Goal: Transaction & Acquisition: Obtain resource

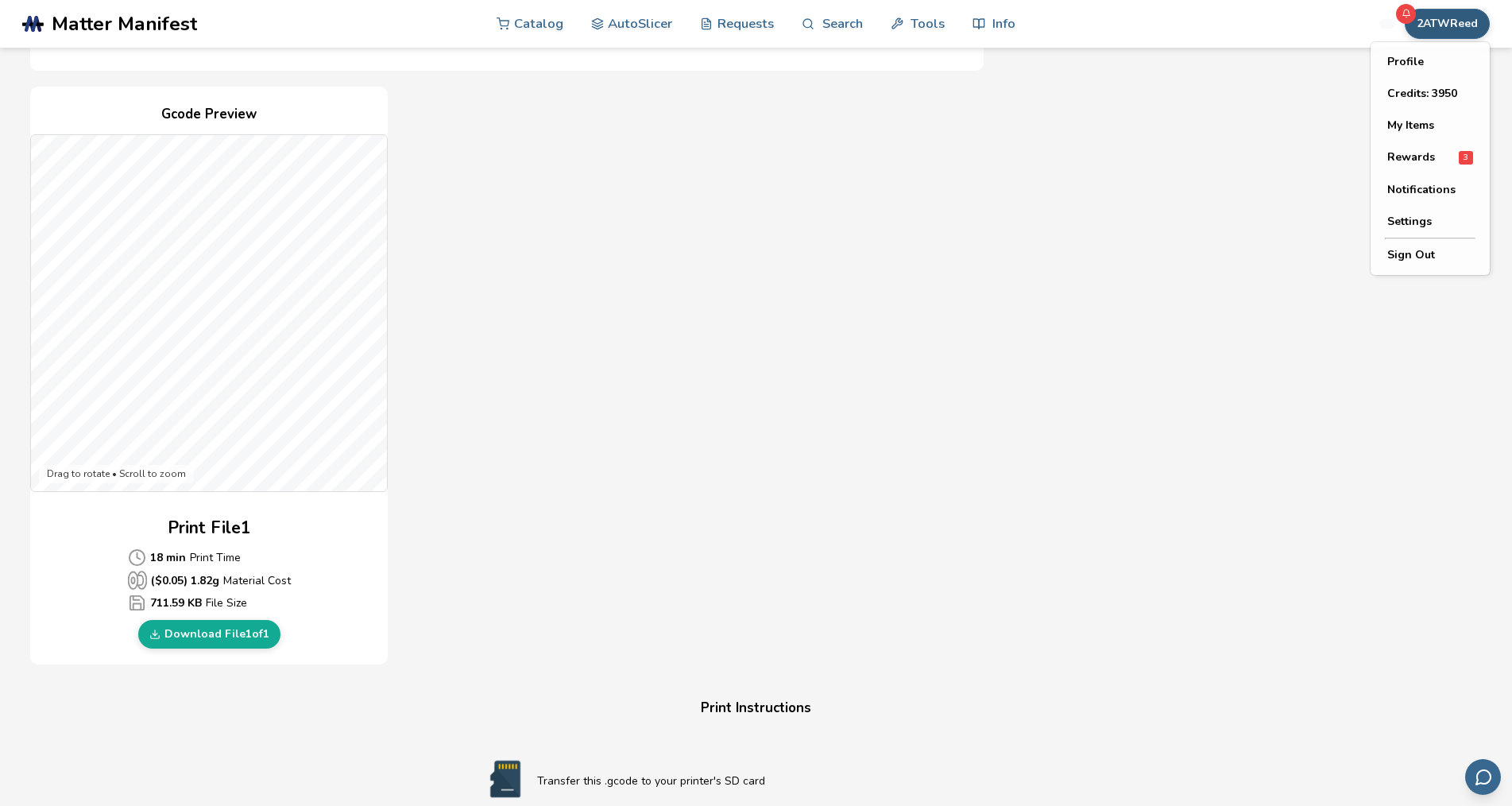
drag, startPoint x: 604, startPoint y: 462, endPoint x: 1458, endPoint y: 21, distance: 961.1
click at [1458, 21] on button "2ATWReed" at bounding box center [1447, 24] width 85 height 30
click at [1424, 131] on button "My Items" at bounding box center [1430, 126] width 111 height 32
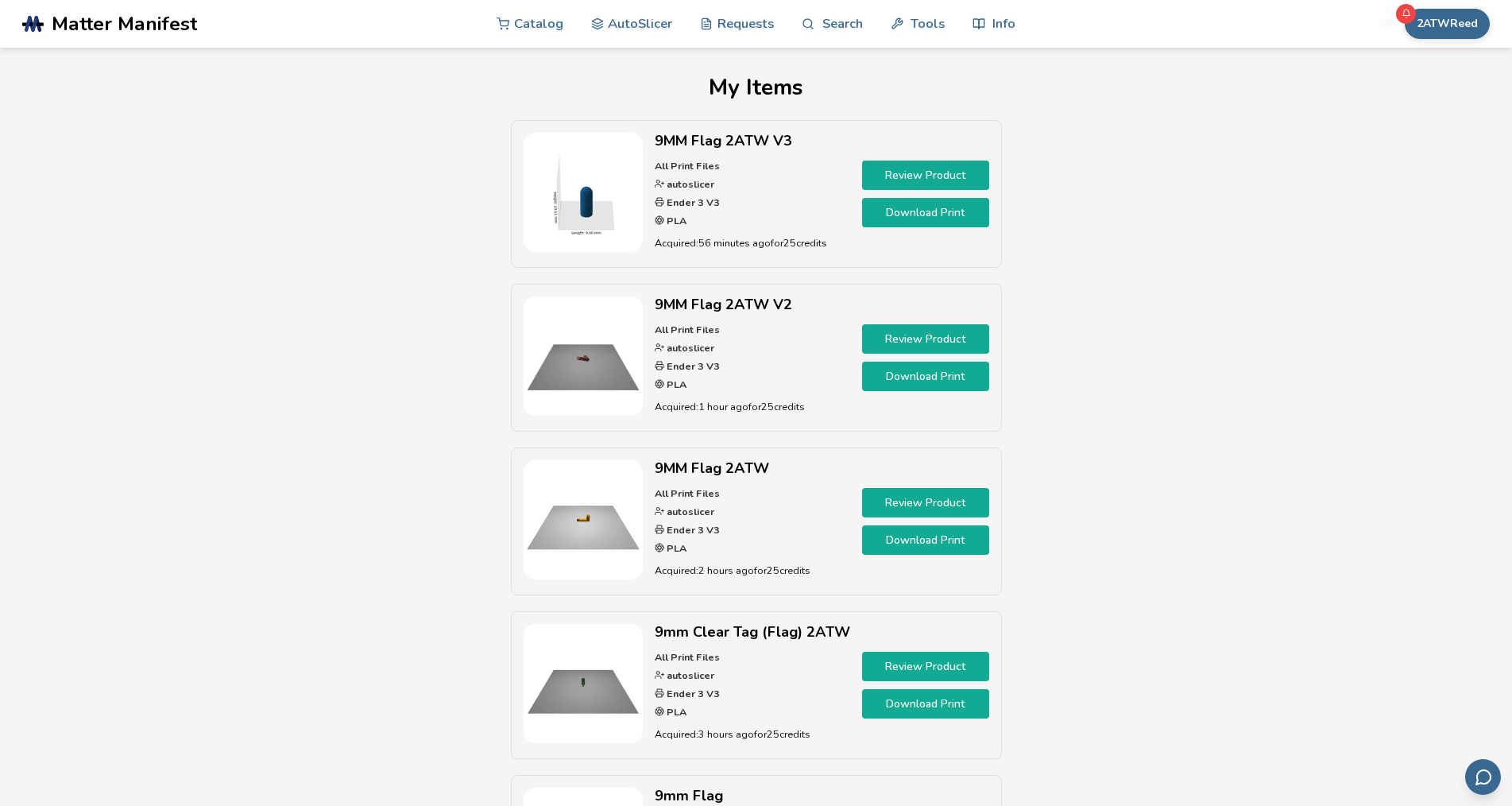
drag, startPoint x: 1135, startPoint y: 323, endPoint x: 1041, endPoint y: 375, distance: 107.4
drag, startPoint x: 1041, startPoint y: 375, endPoint x: 1183, endPoint y: 300, distance: 160.6
click at [1183, 300] on div "9MM Flag 2ATW V3 All Print Files autoslicer Ender 3 V3 PLA Acquired: 56 minutes…" at bounding box center [756, 529] width 1369 height 819
click at [619, 29] on link "AutoSlicer" at bounding box center [632, 23] width 82 height 47
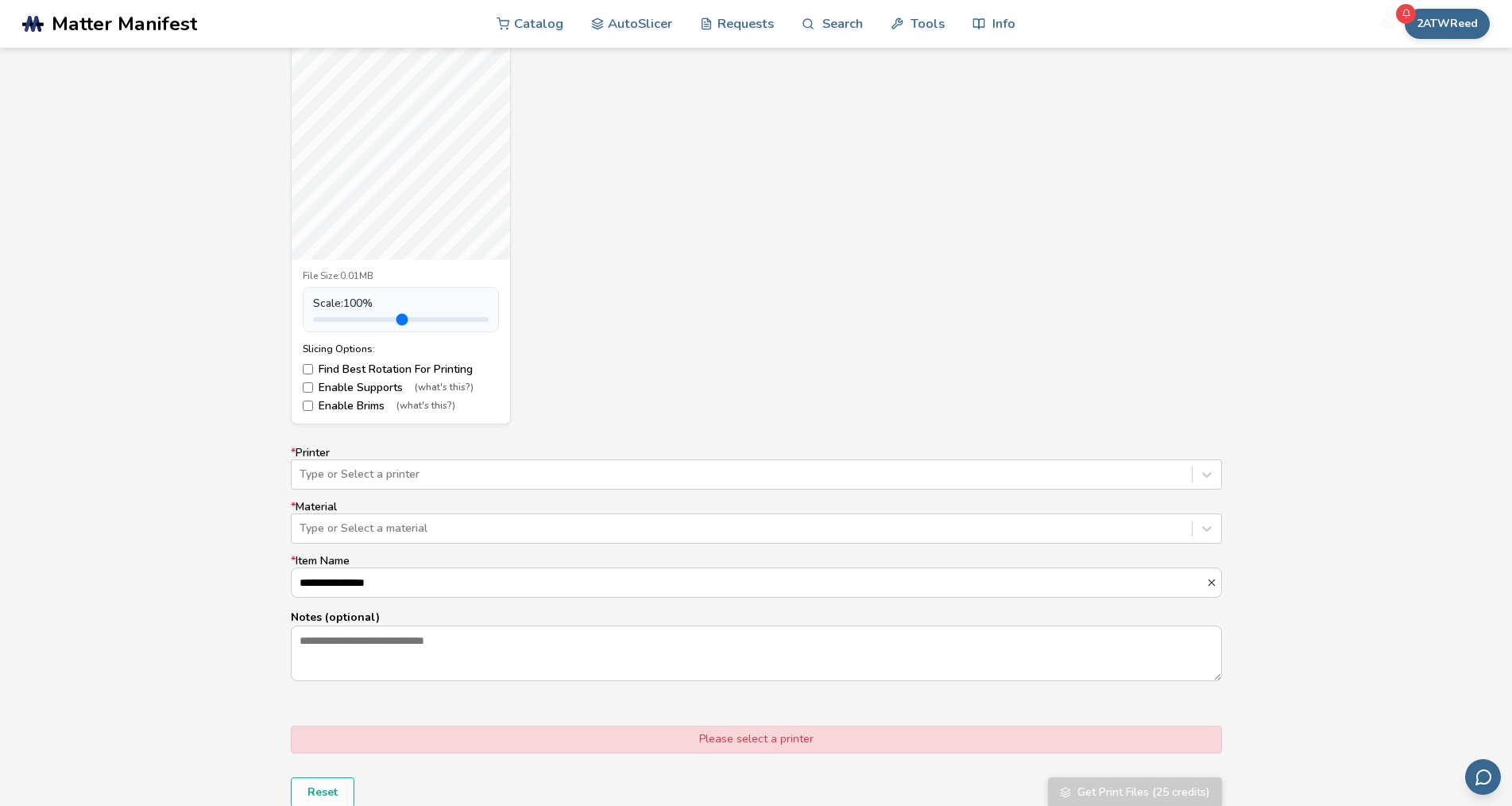
scroll to position [1113, 0]
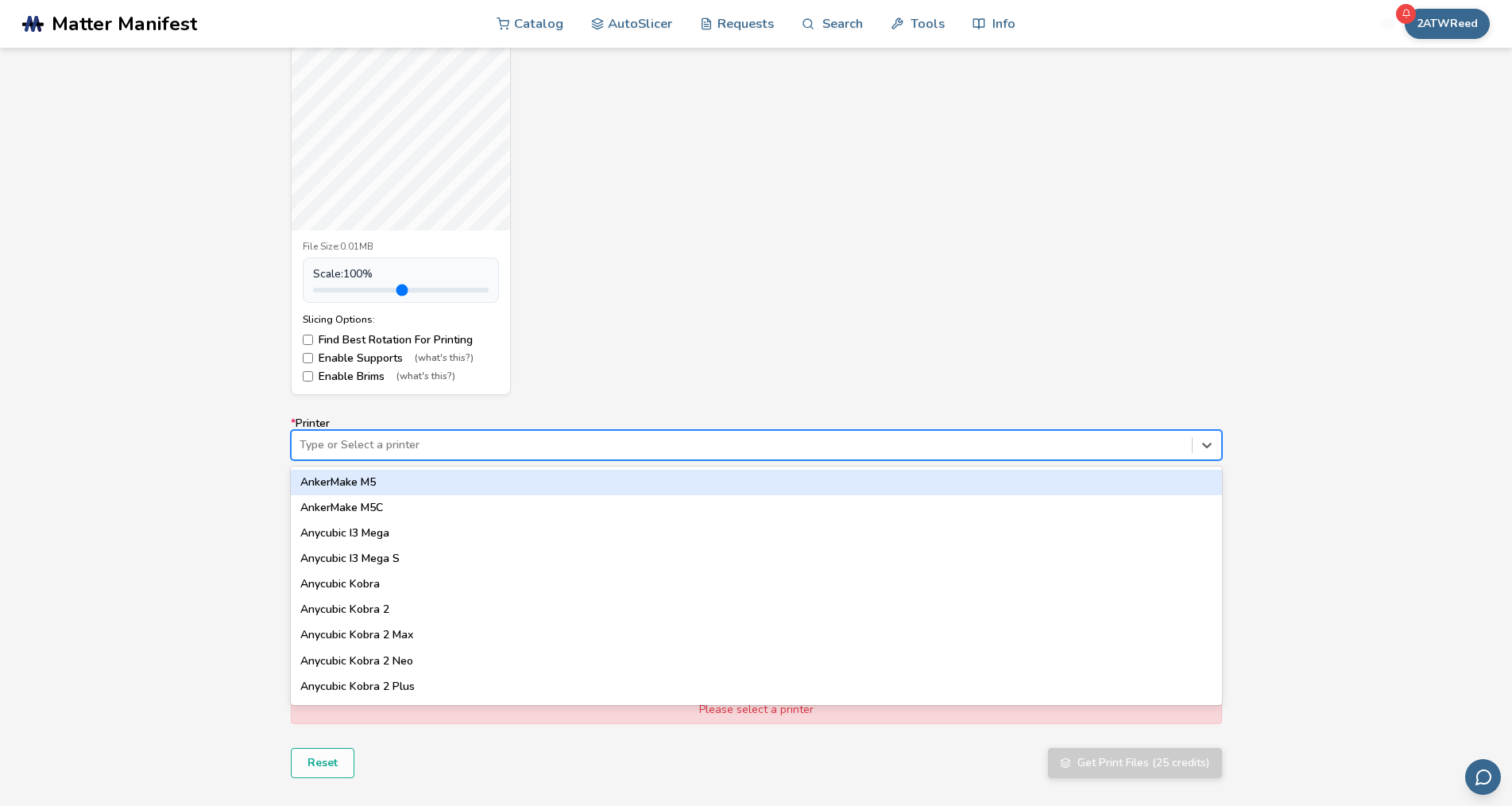
click at [737, 439] on div at bounding box center [741, 445] width 884 height 15
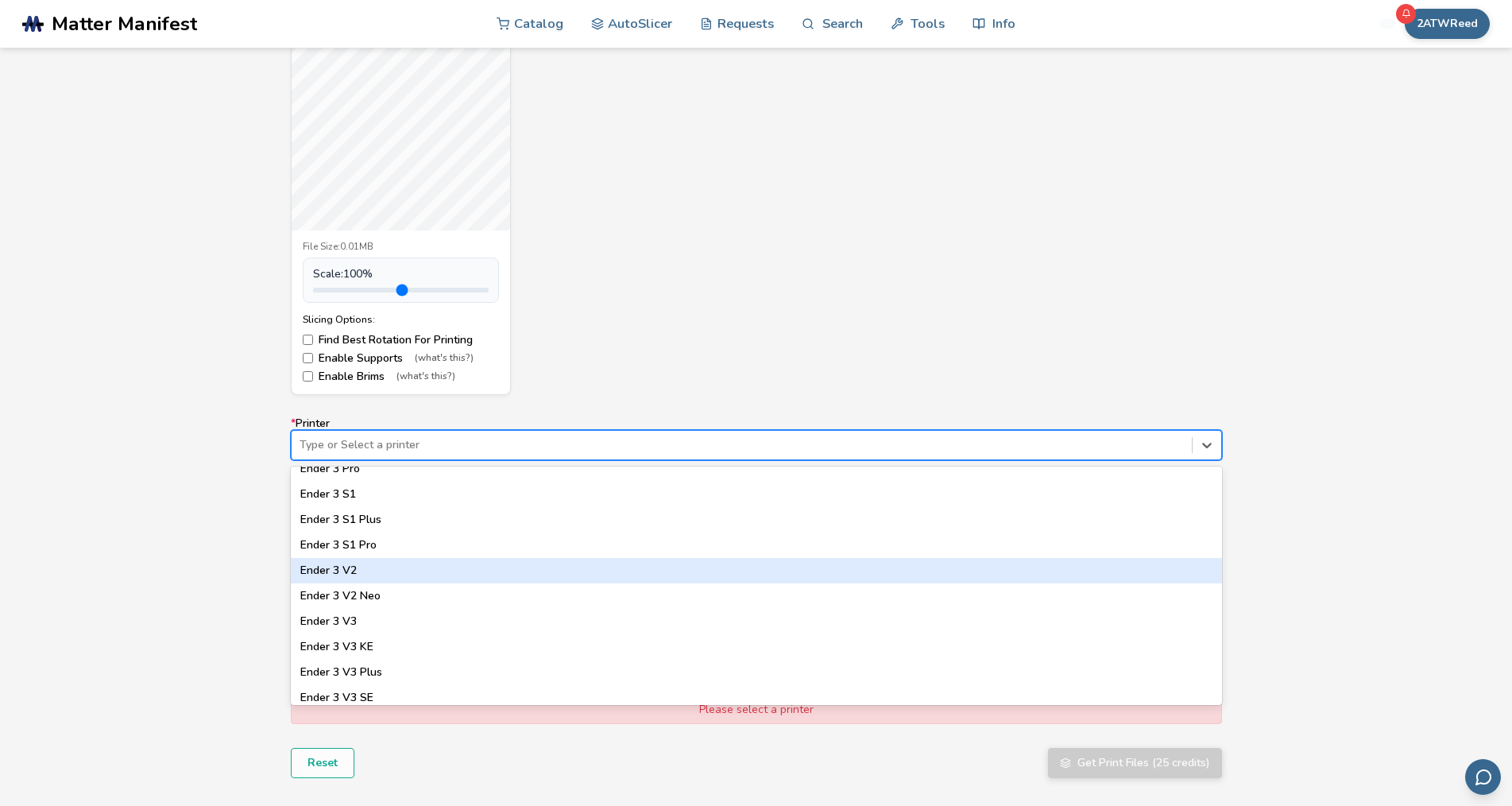
scroll to position [1033, 0]
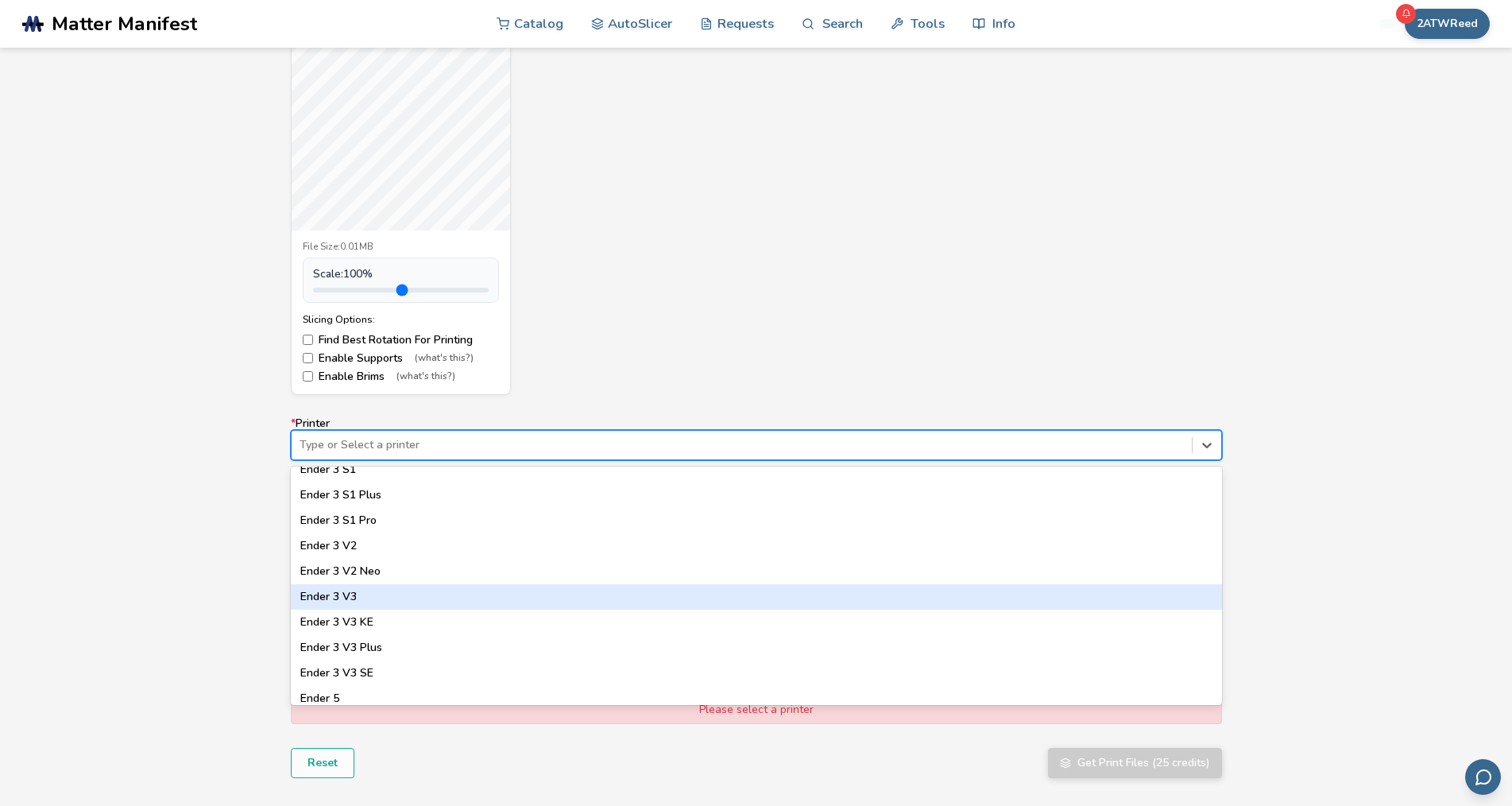
click at [511, 597] on div "Ender 3 V3" at bounding box center [756, 597] width 931 height 25
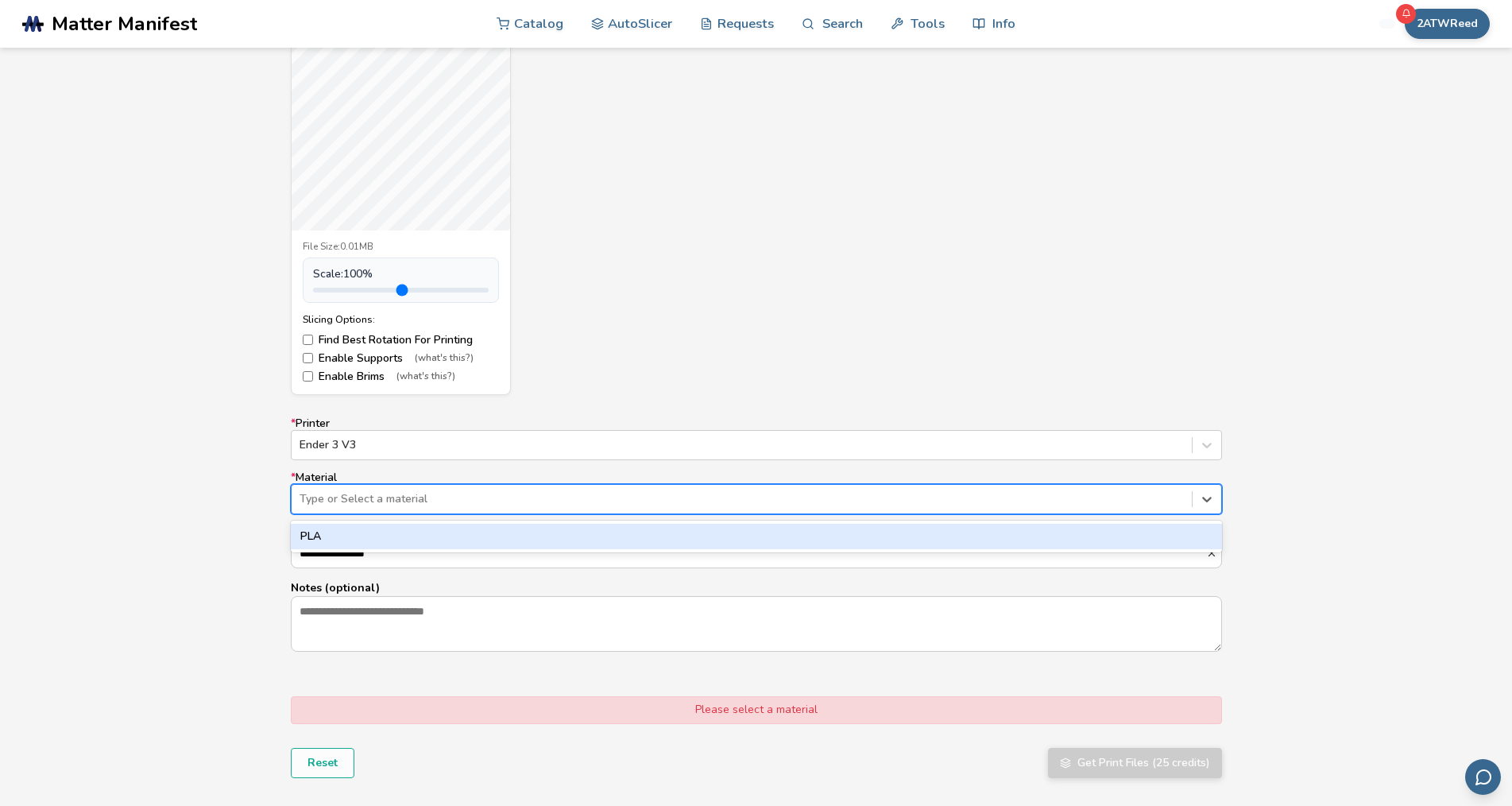
click at [538, 504] on div at bounding box center [741, 499] width 884 height 15
click at [533, 537] on div "PLA" at bounding box center [756, 537] width 931 height 25
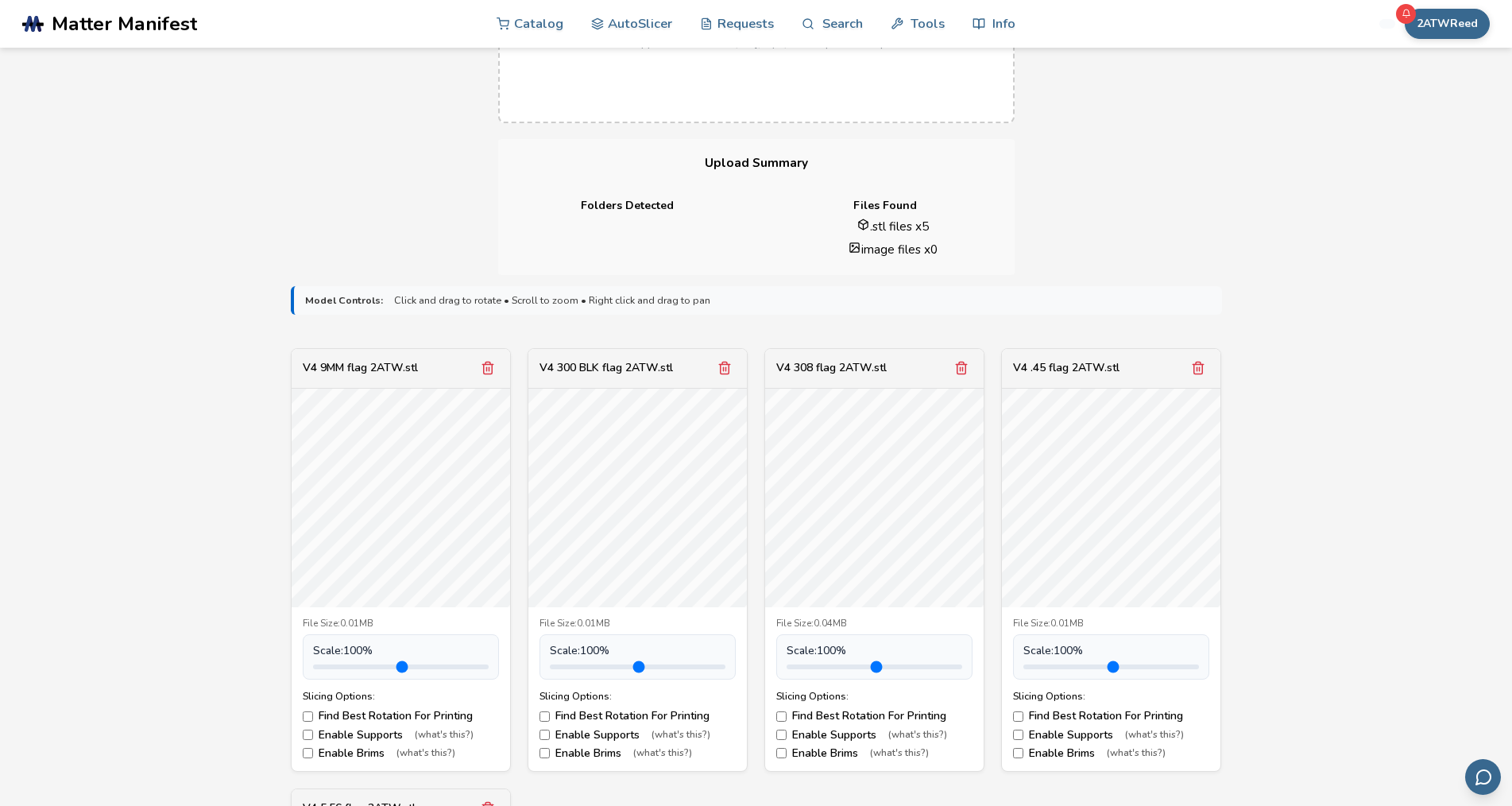
scroll to position [238, 0]
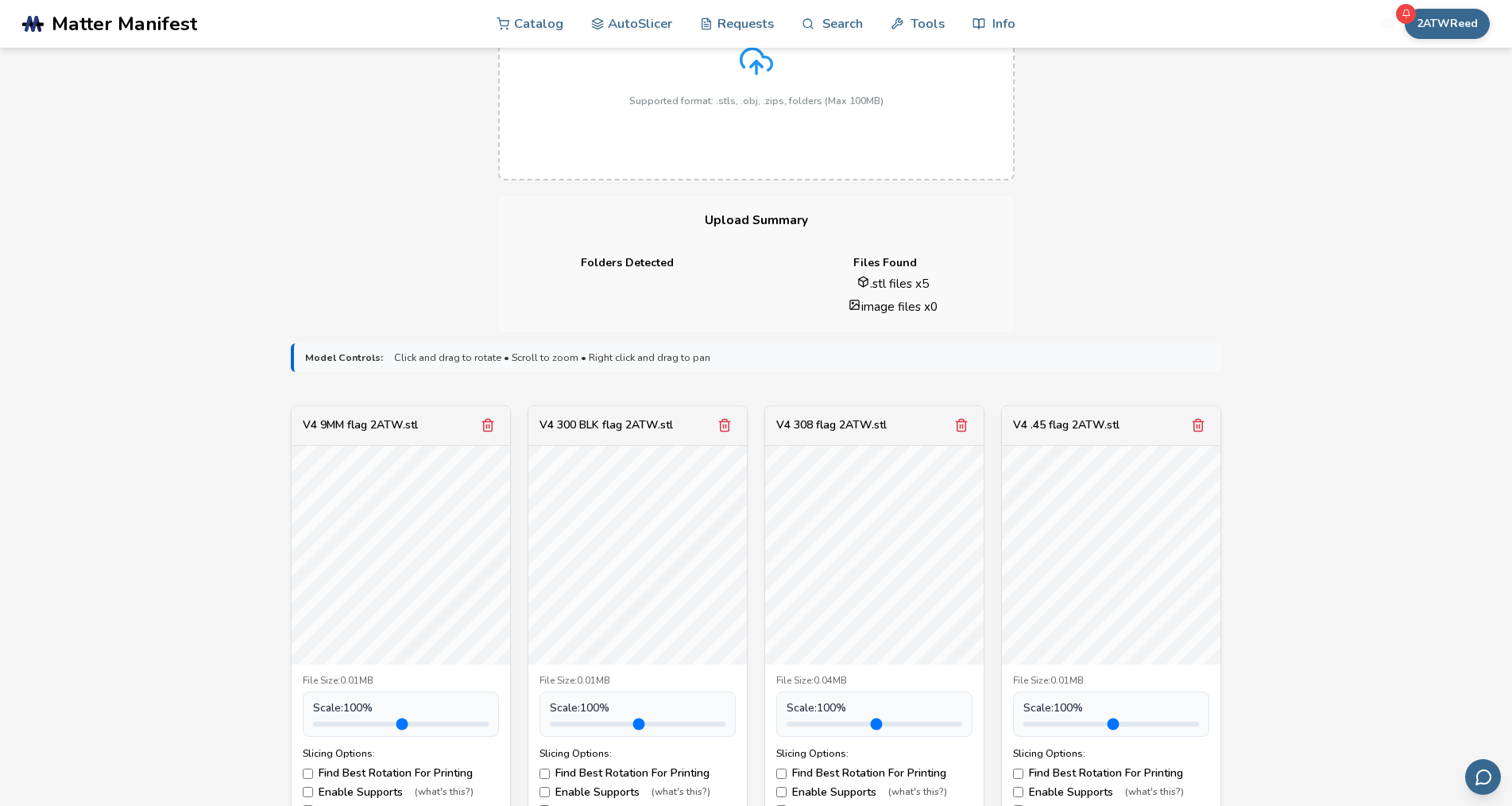
drag, startPoint x: 1377, startPoint y: 595, endPoint x: 1342, endPoint y: 436, distance: 162.8
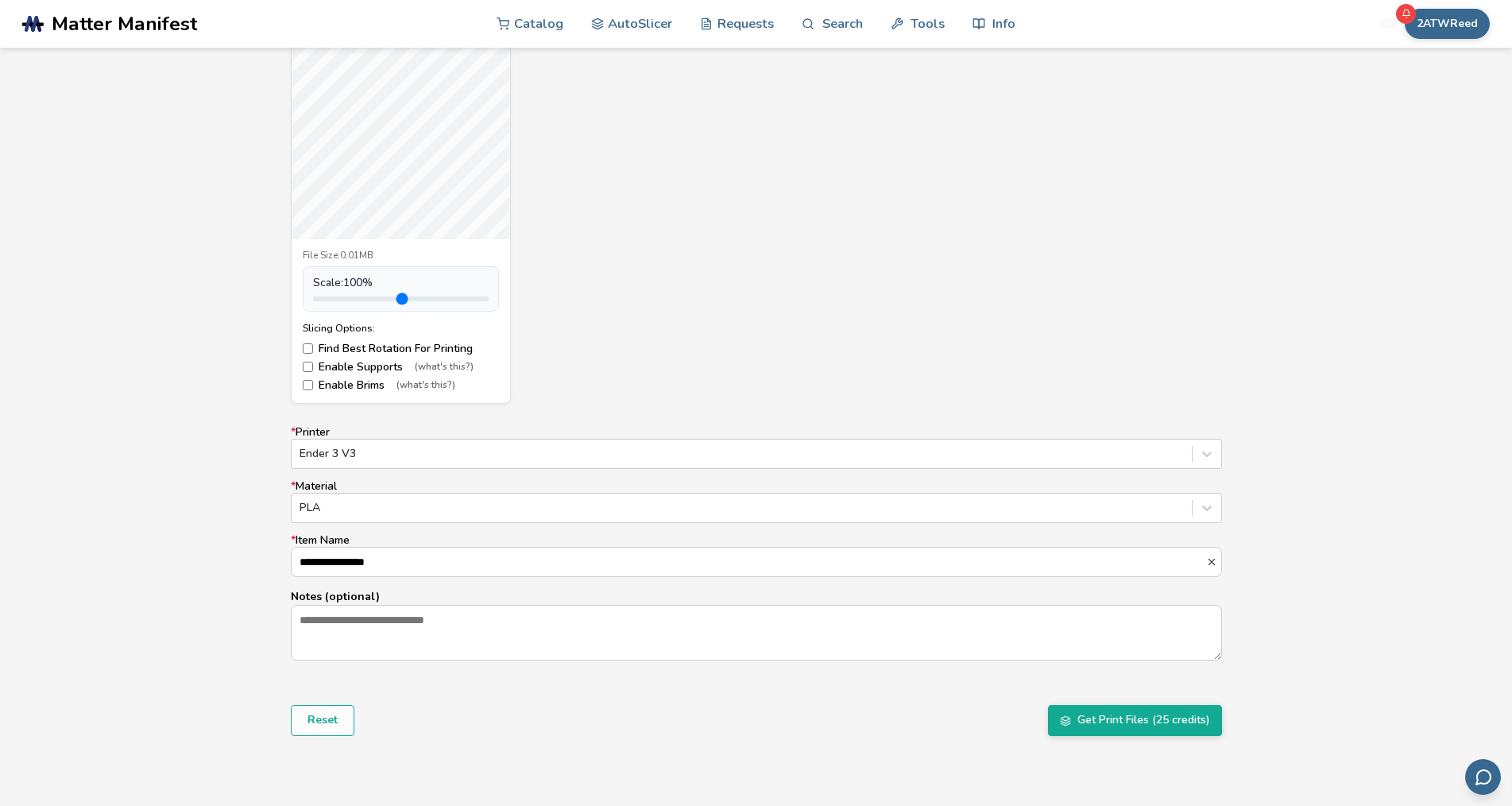
scroll to position [1113, 0]
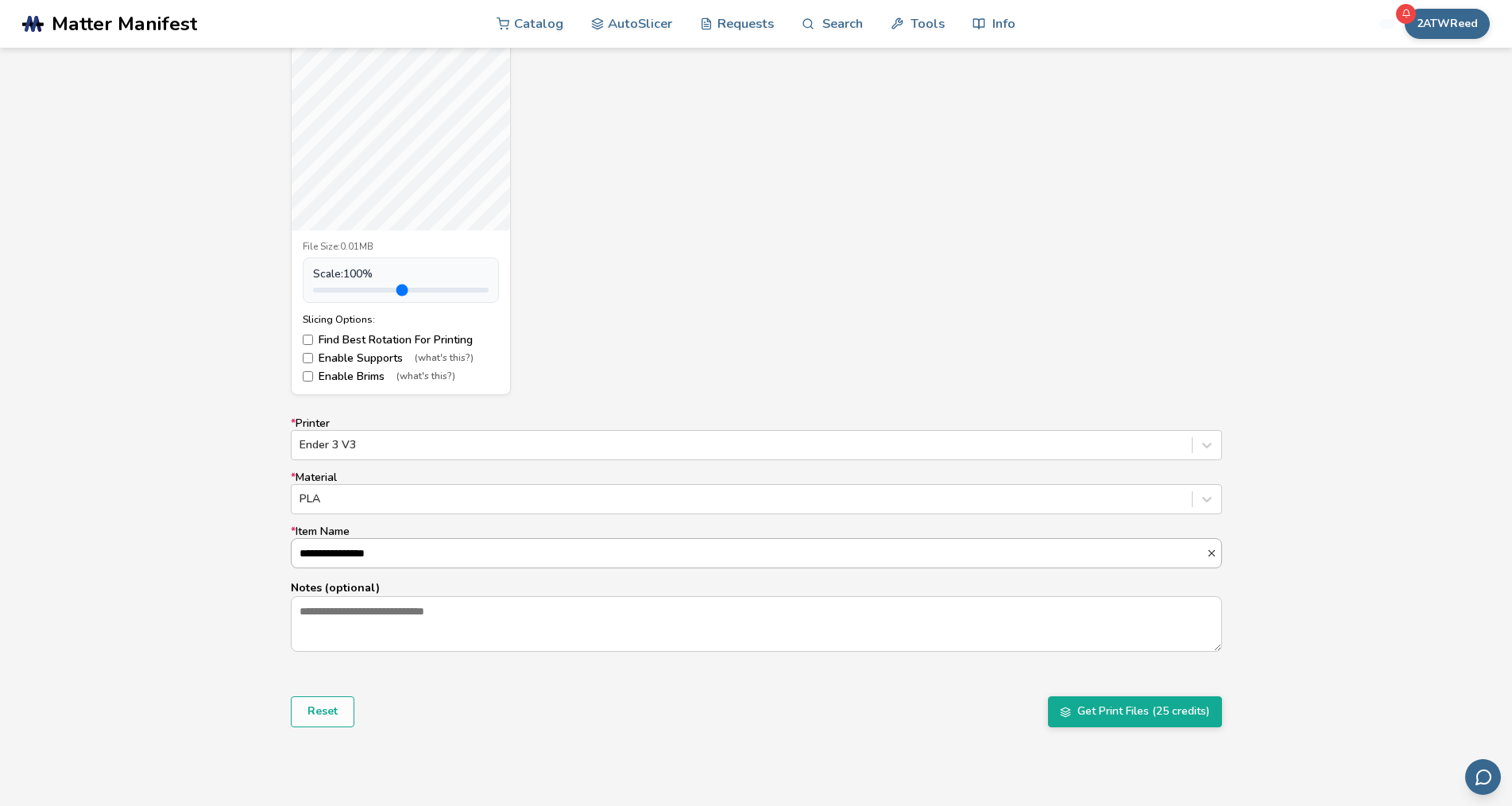
click at [1217, 557] on icon "button" at bounding box center [1211, 553] width 11 height 11
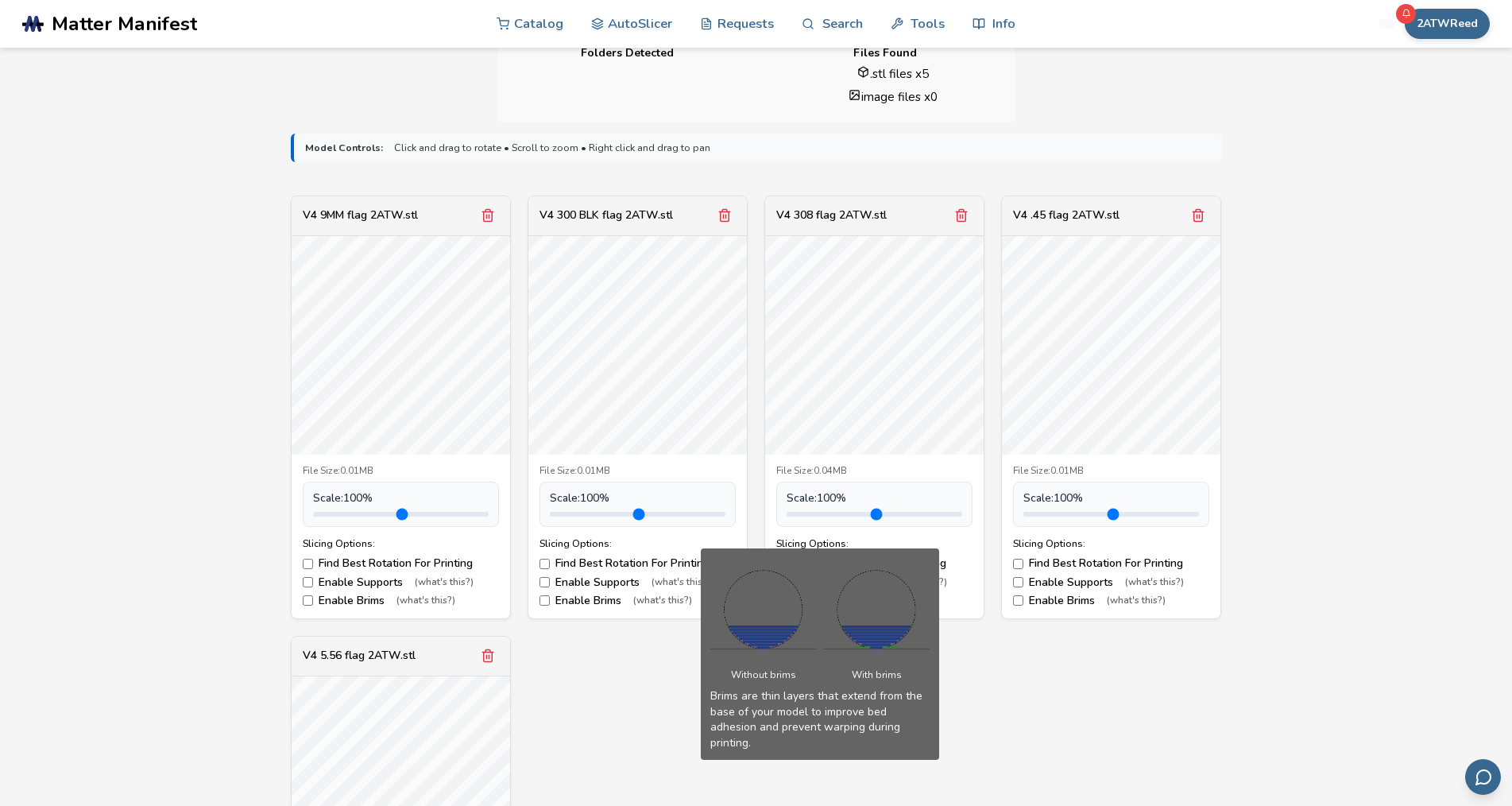
scroll to position [477, 0]
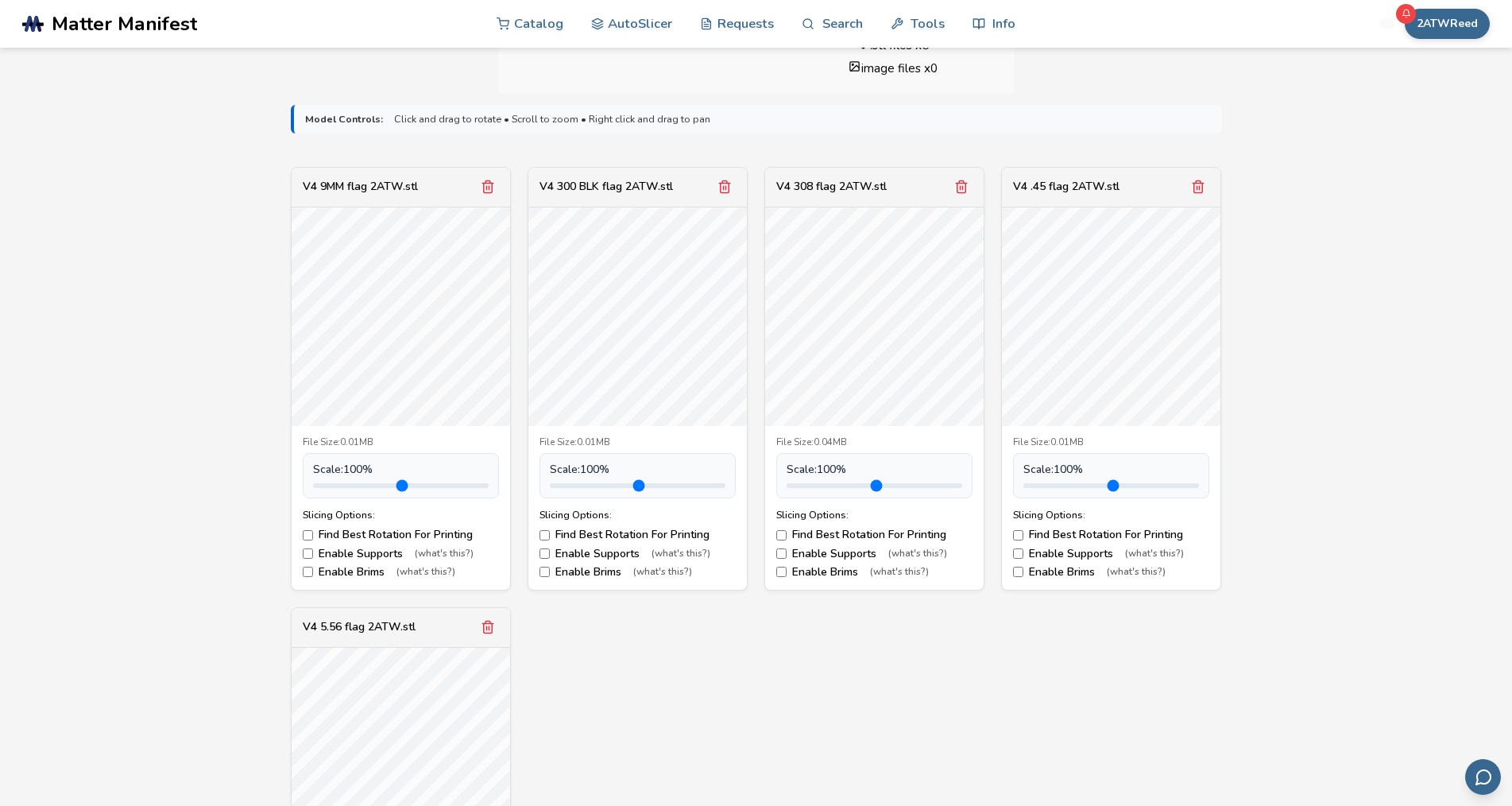
click at [356, 184] on div "V4 9MM flag 2ATW.stl" at bounding box center [360, 186] width 115 height 13
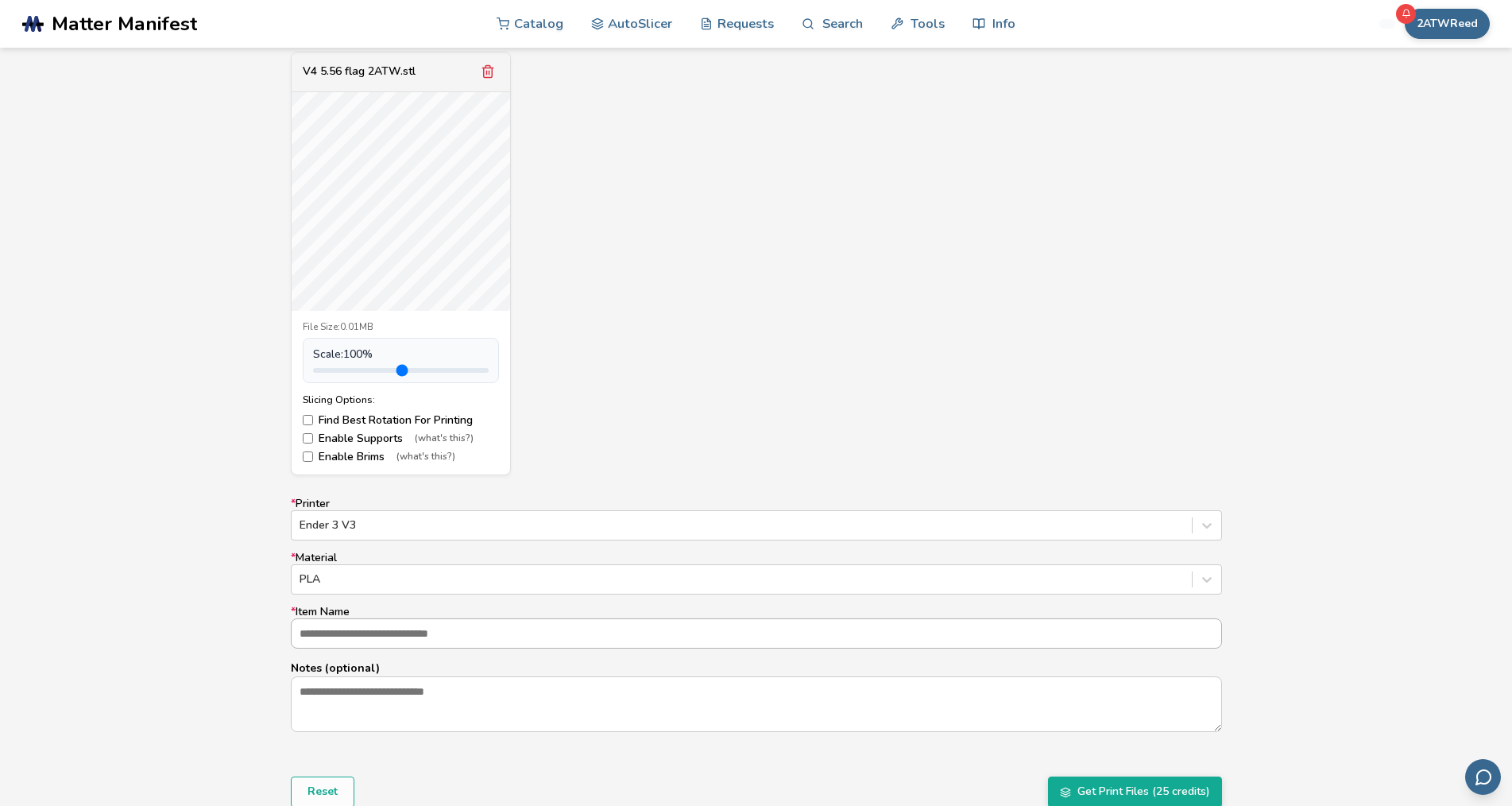
scroll to position [1033, 0]
click at [305, 638] on input "* Item Name" at bounding box center [756, 632] width 929 height 28
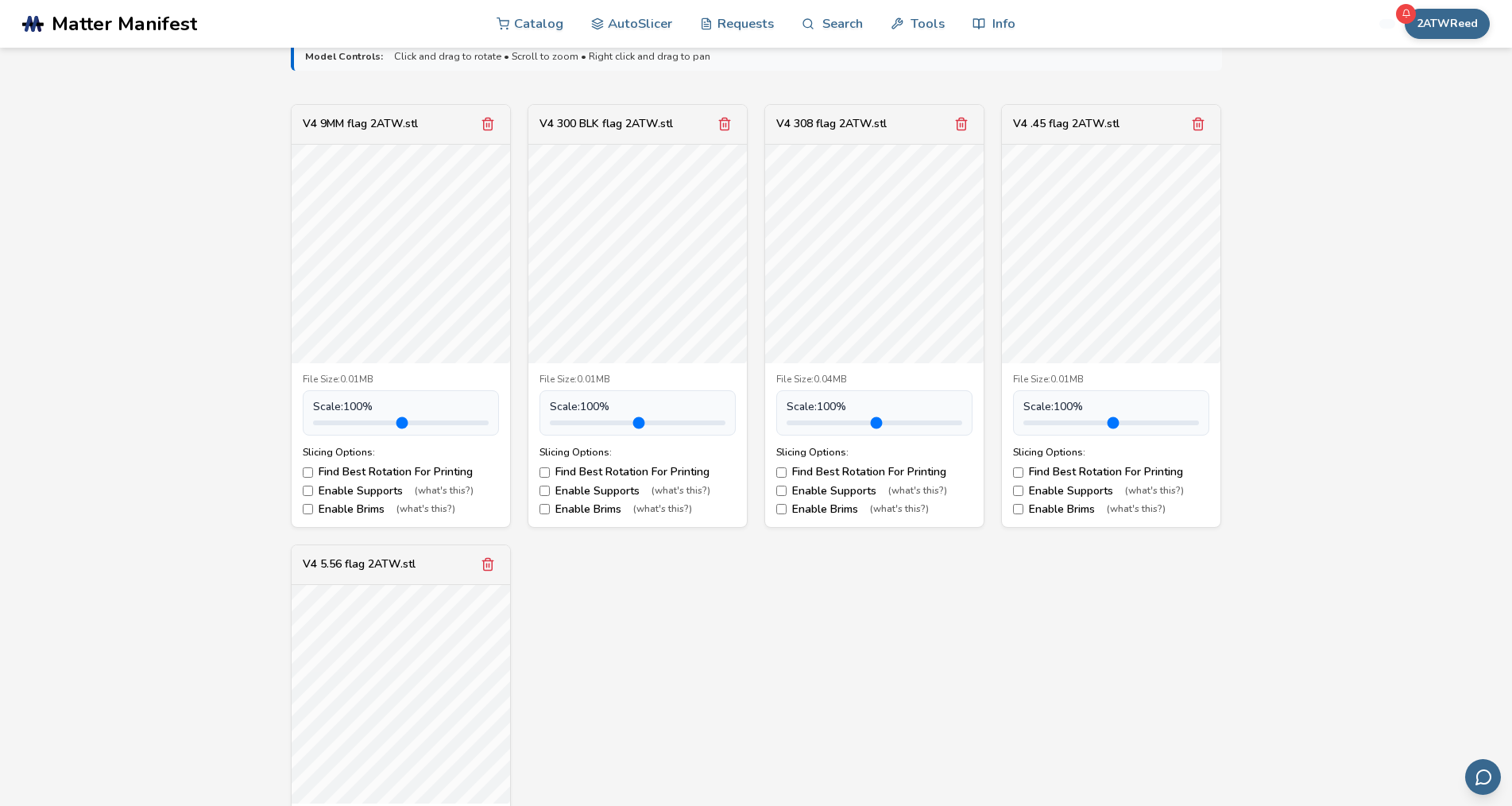
scroll to position [477, 0]
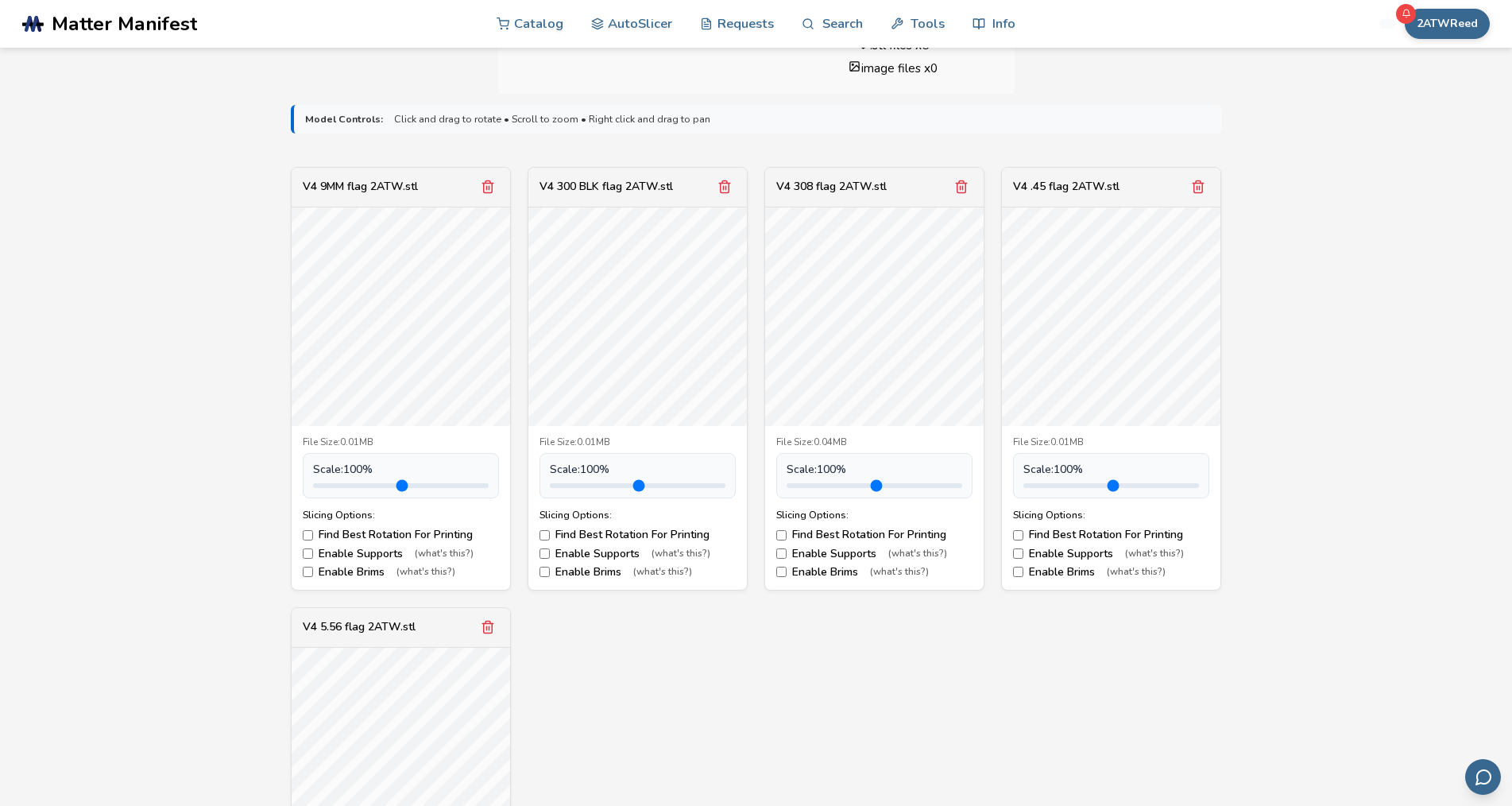
click at [380, 192] on div "V4 9MM flag 2ATW.stl" at bounding box center [360, 186] width 115 height 13
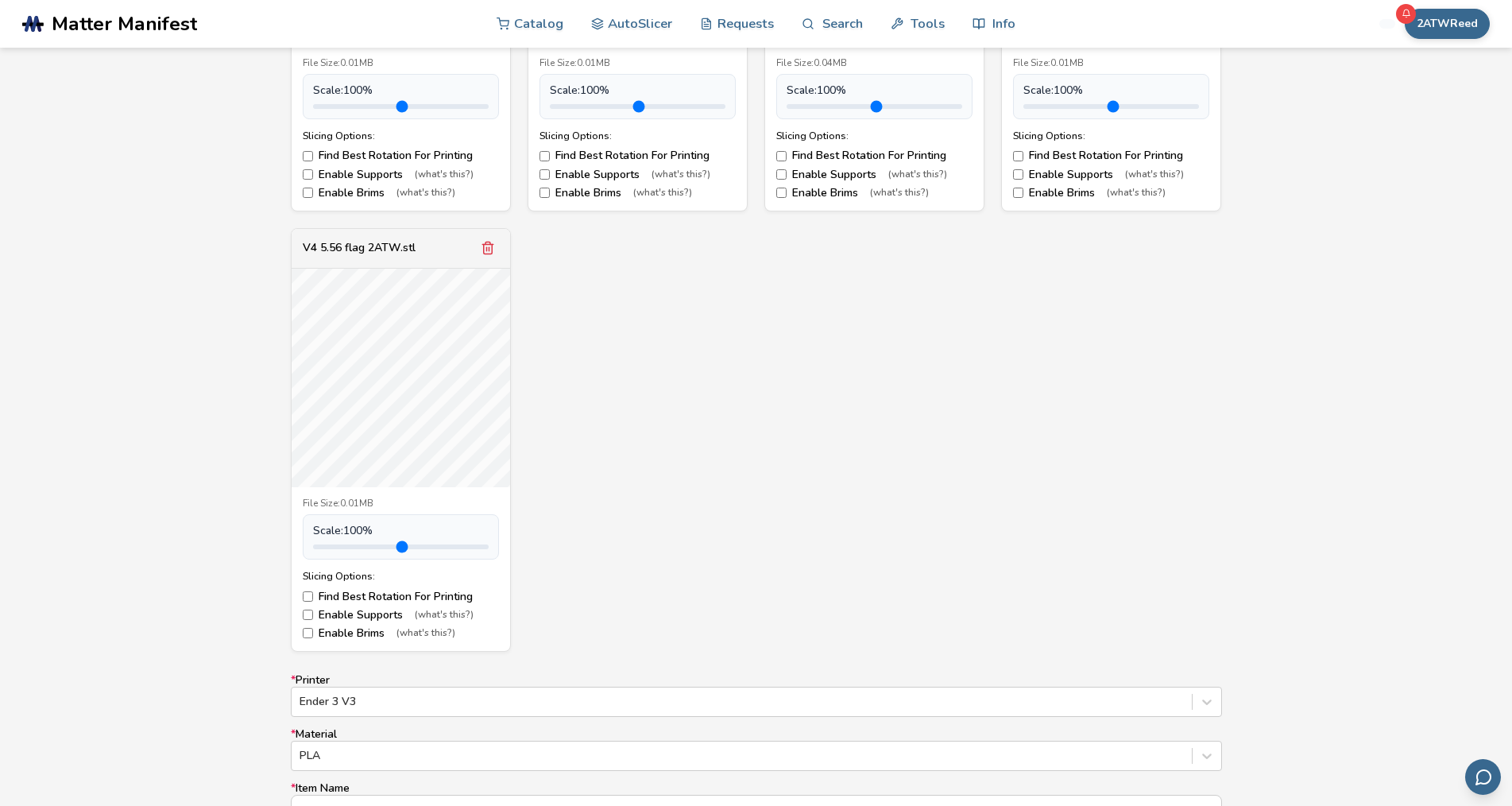
scroll to position [1033, 0]
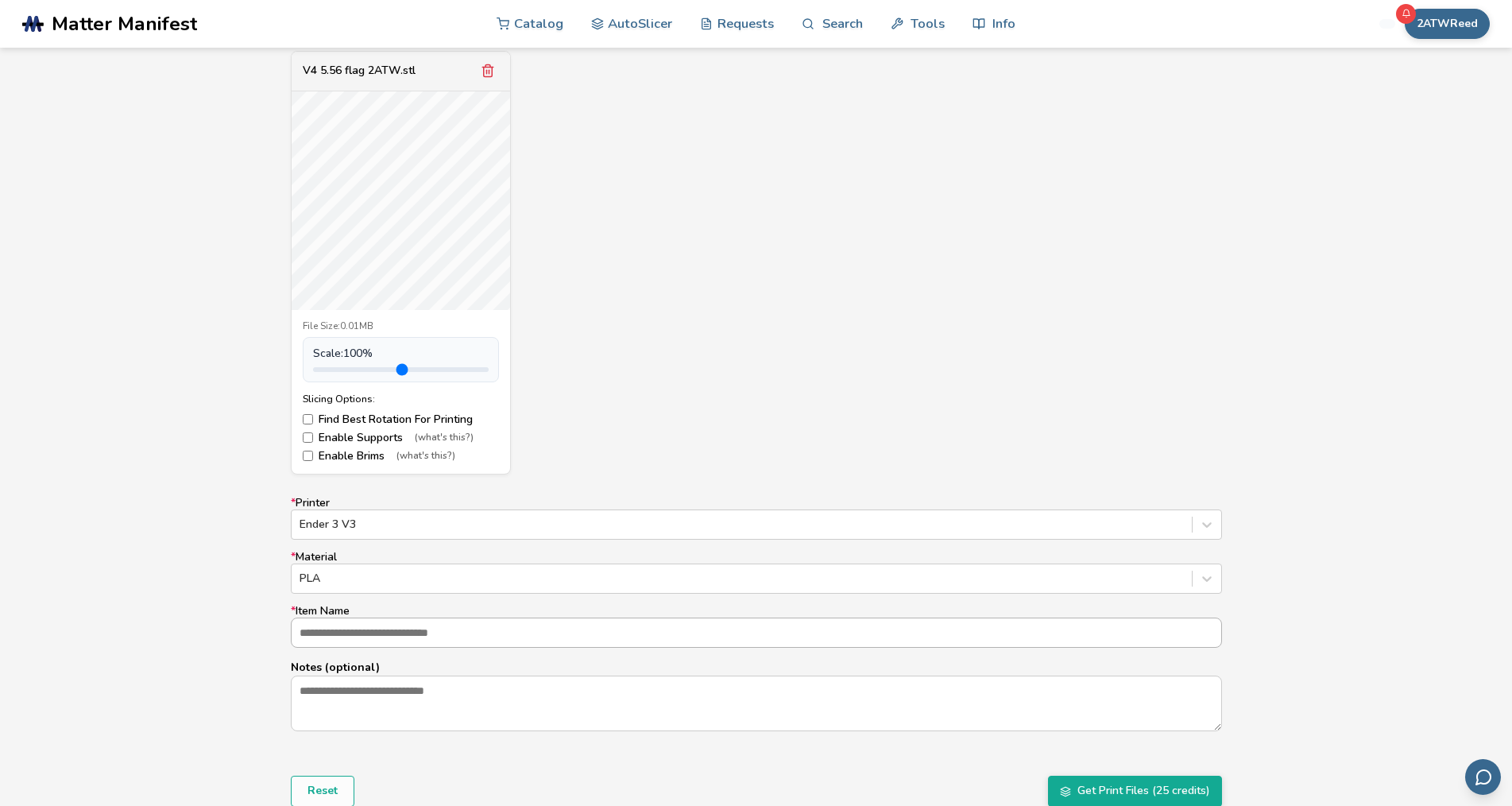
click at [335, 624] on input "* Item Name" at bounding box center [756, 632] width 929 height 28
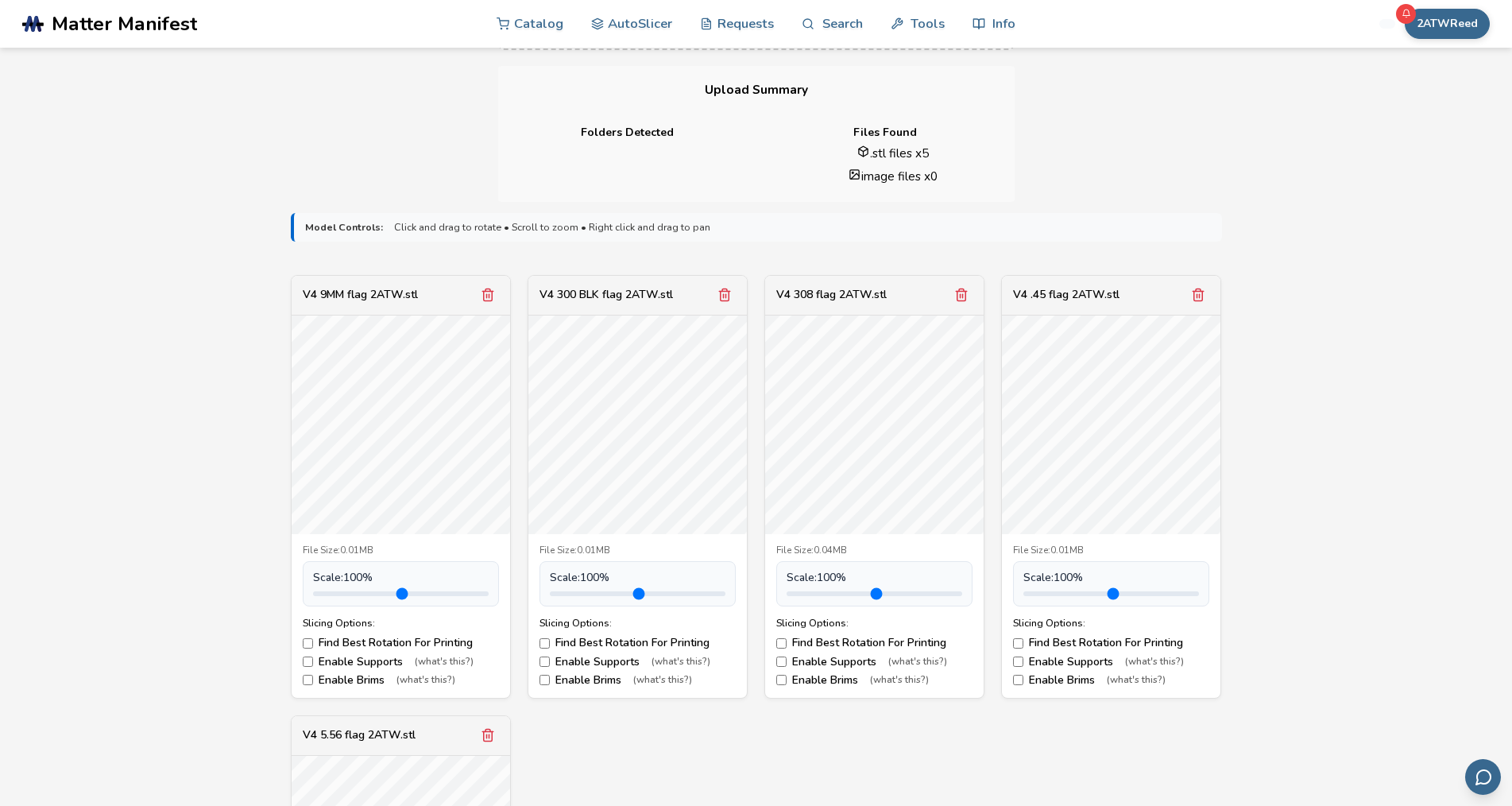
scroll to position [317, 0]
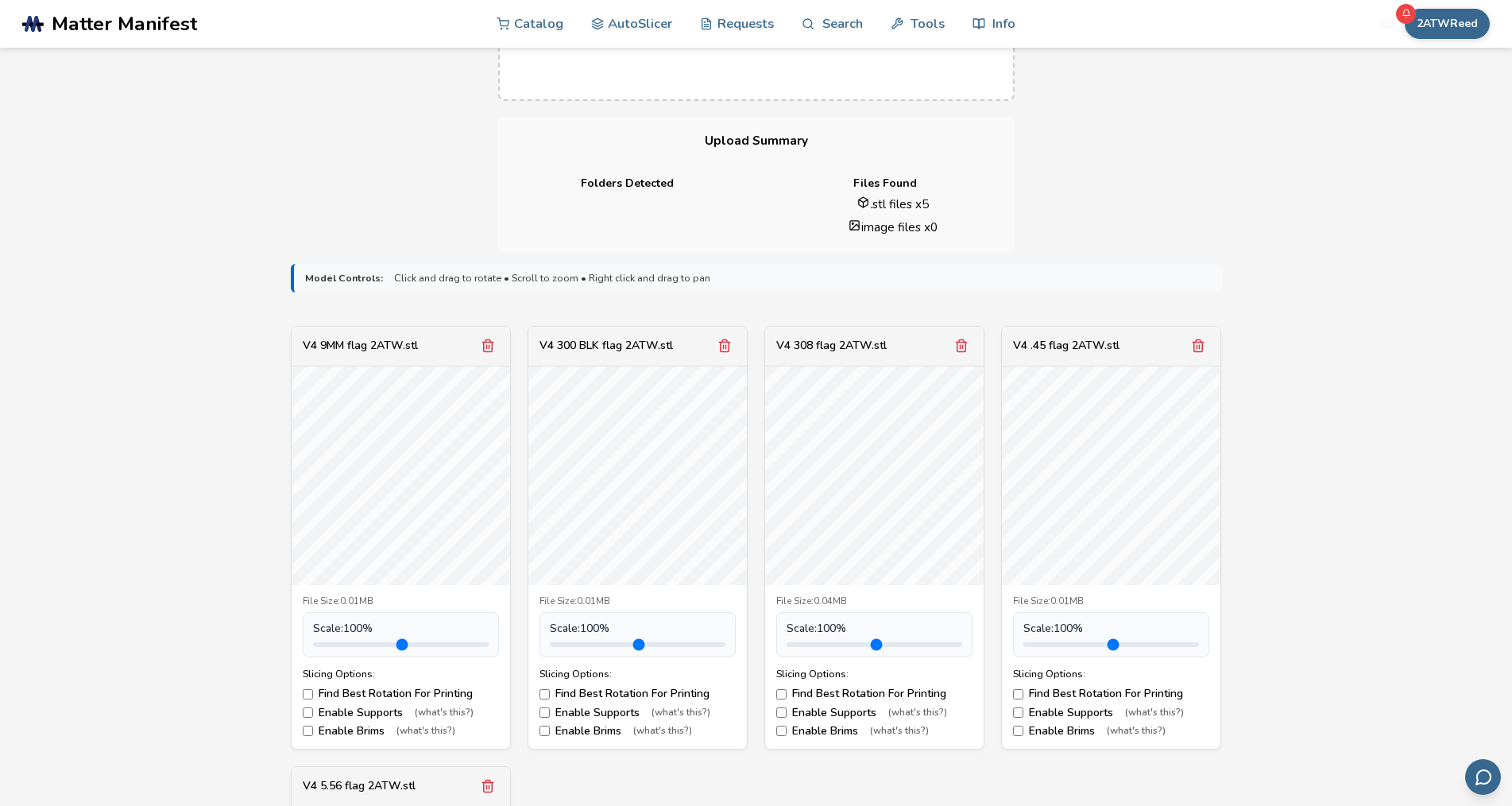
type input "**********"
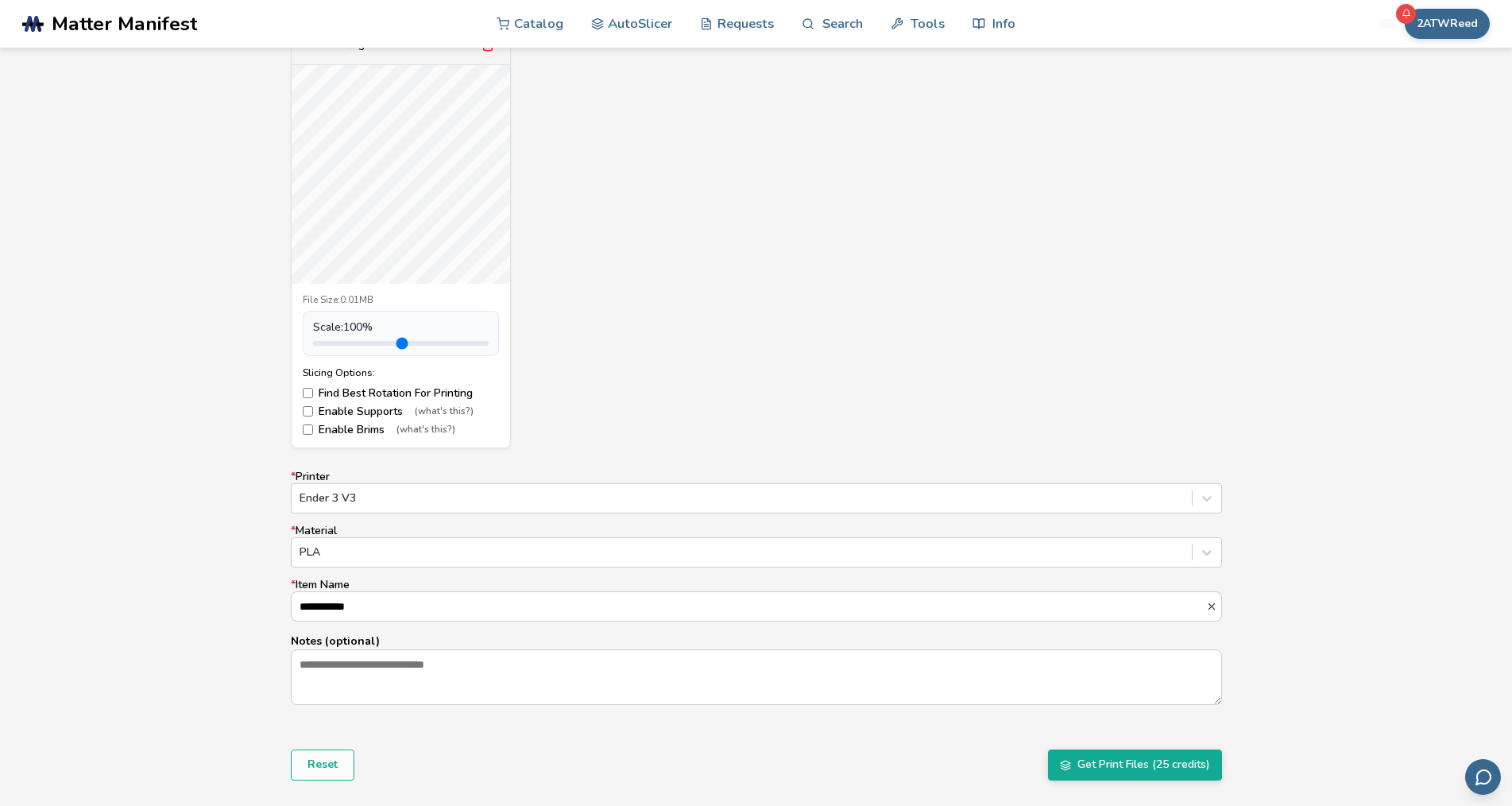
scroll to position [1193, 0]
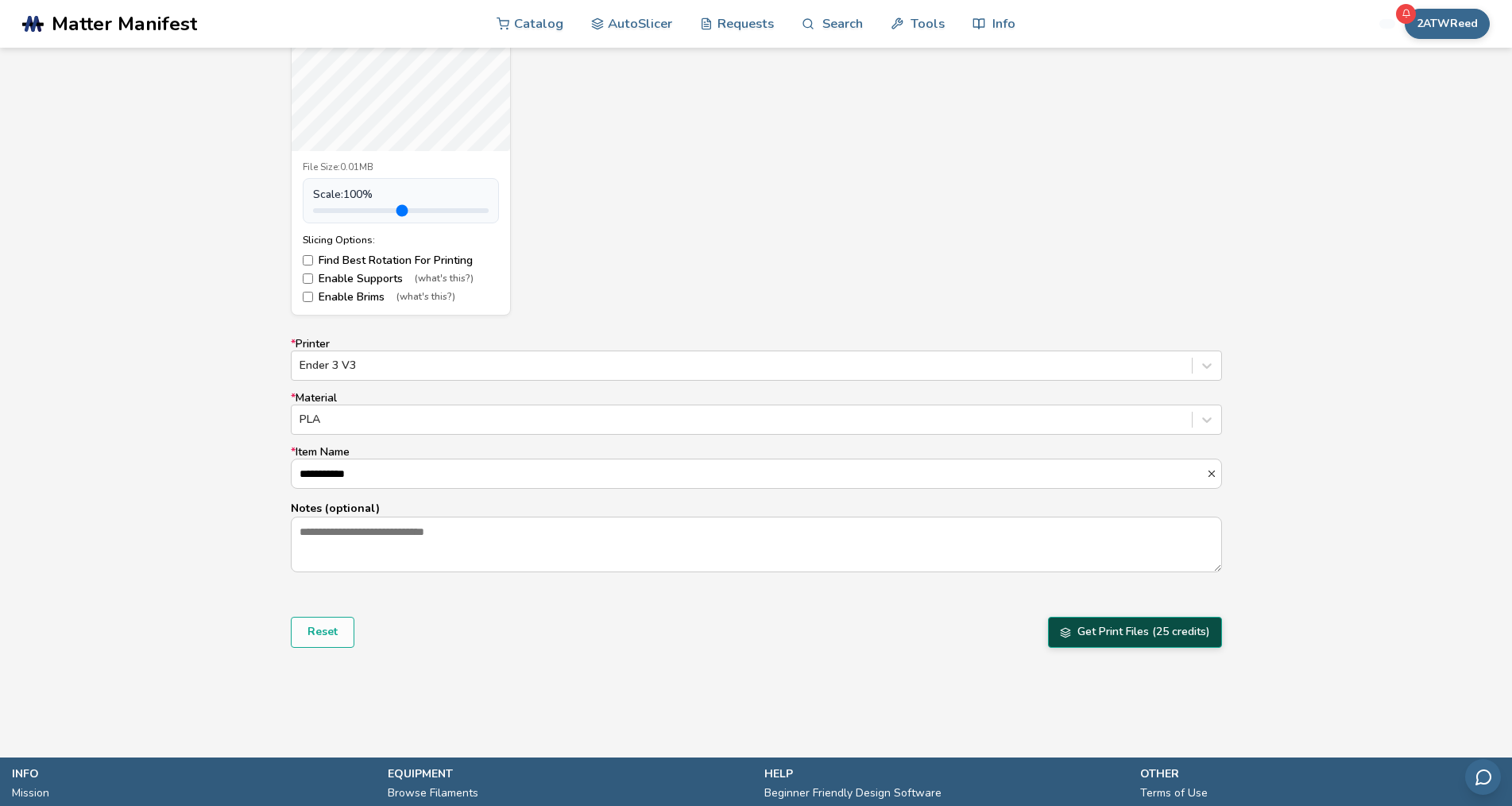
click at [1130, 626] on button "Get Print Files (25 credits)" at bounding box center [1134, 631] width 174 height 30
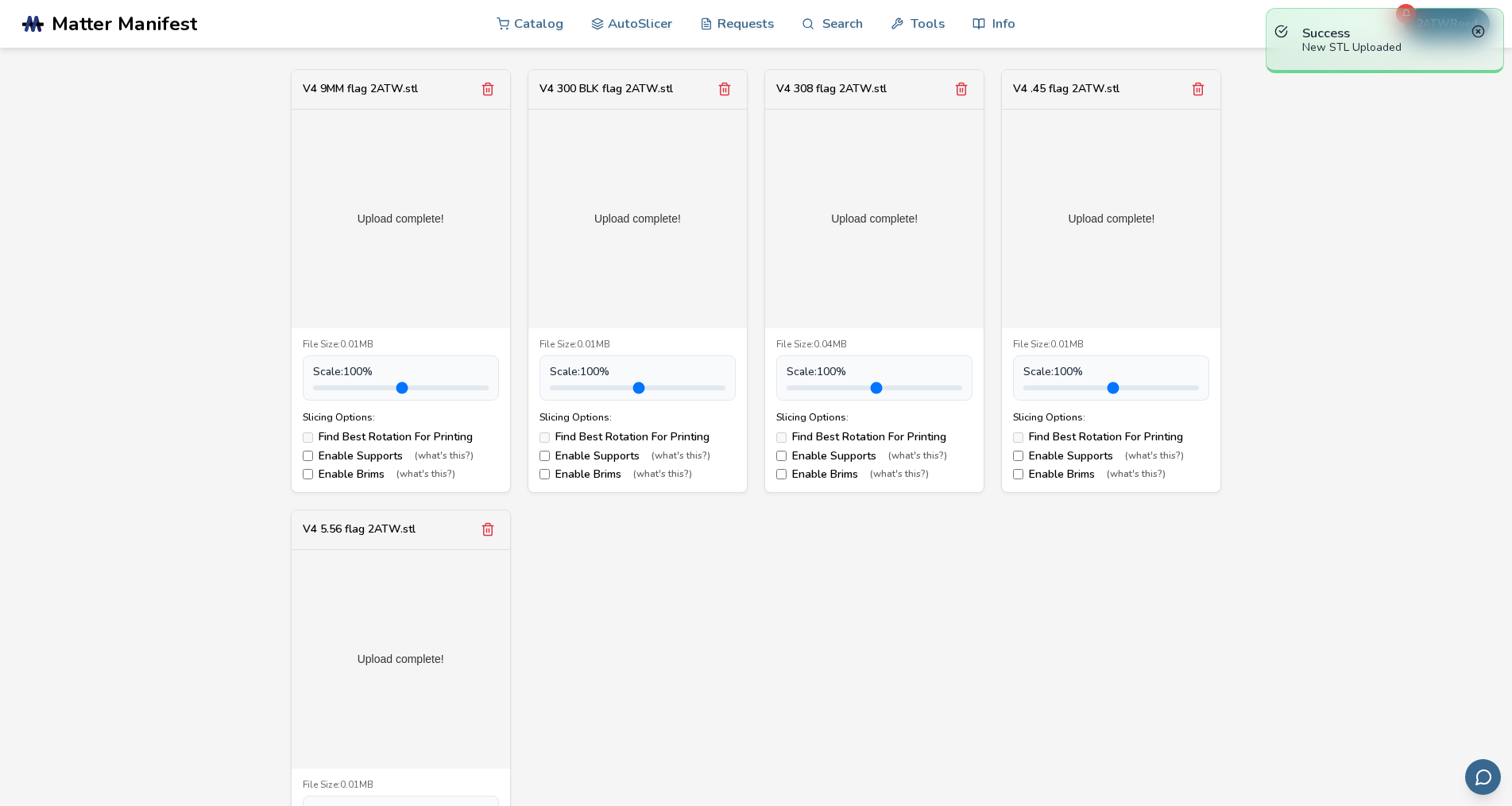
scroll to position [557, 0]
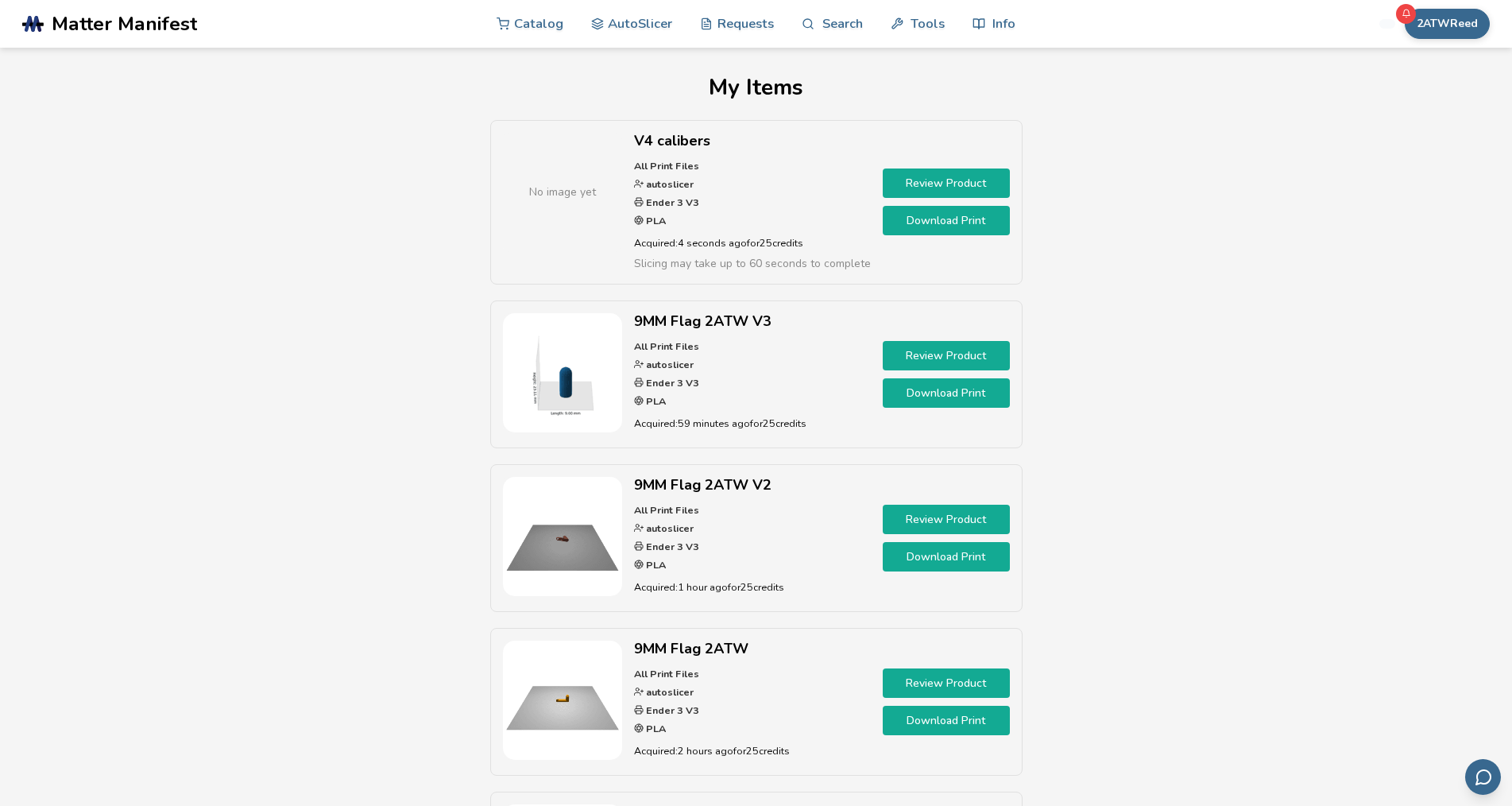
click at [951, 175] on link "Review Product" at bounding box center [946, 183] width 127 height 29
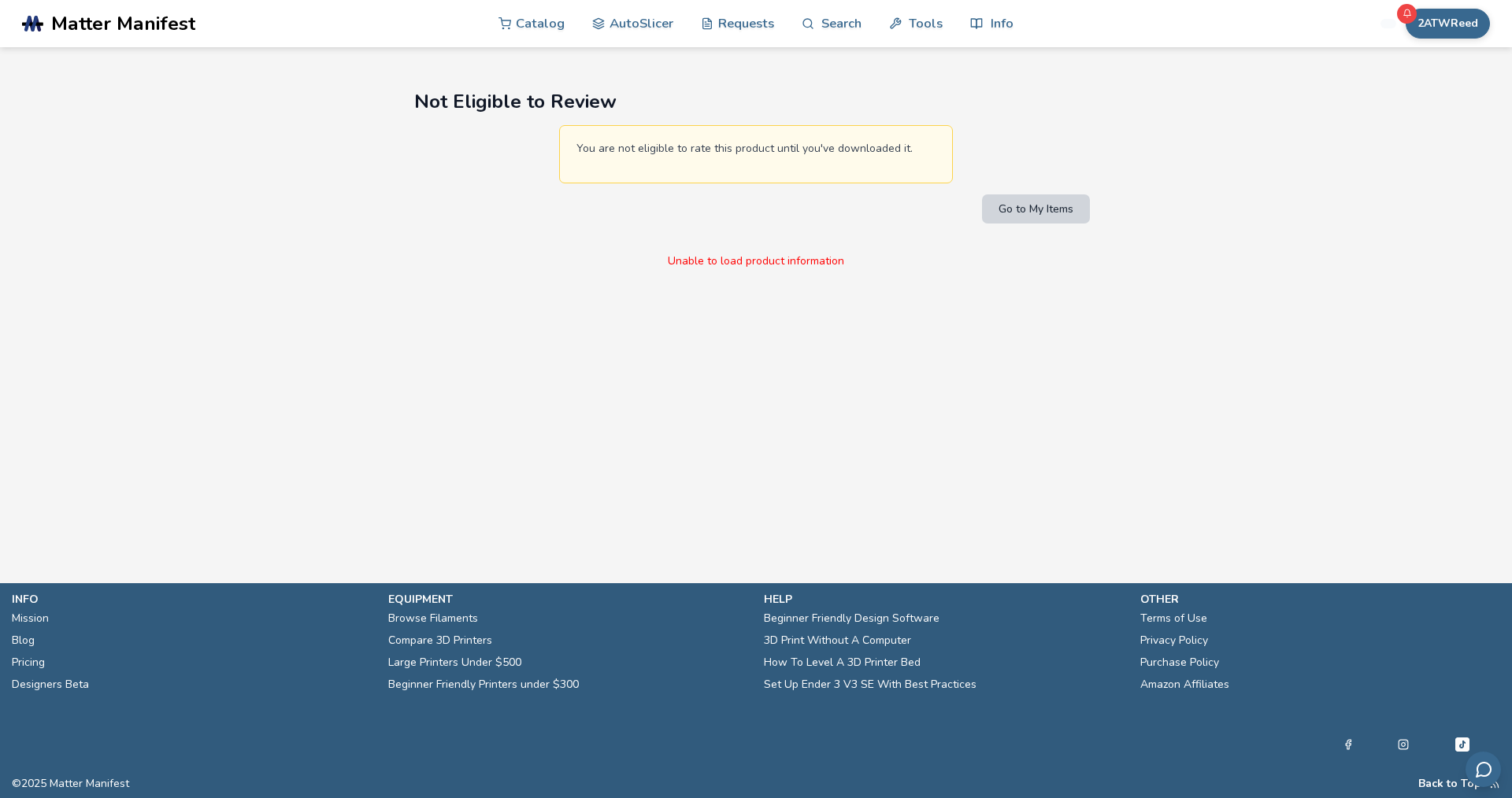
click at [1052, 204] on button "Go to My Items" at bounding box center [1036, 209] width 108 height 29
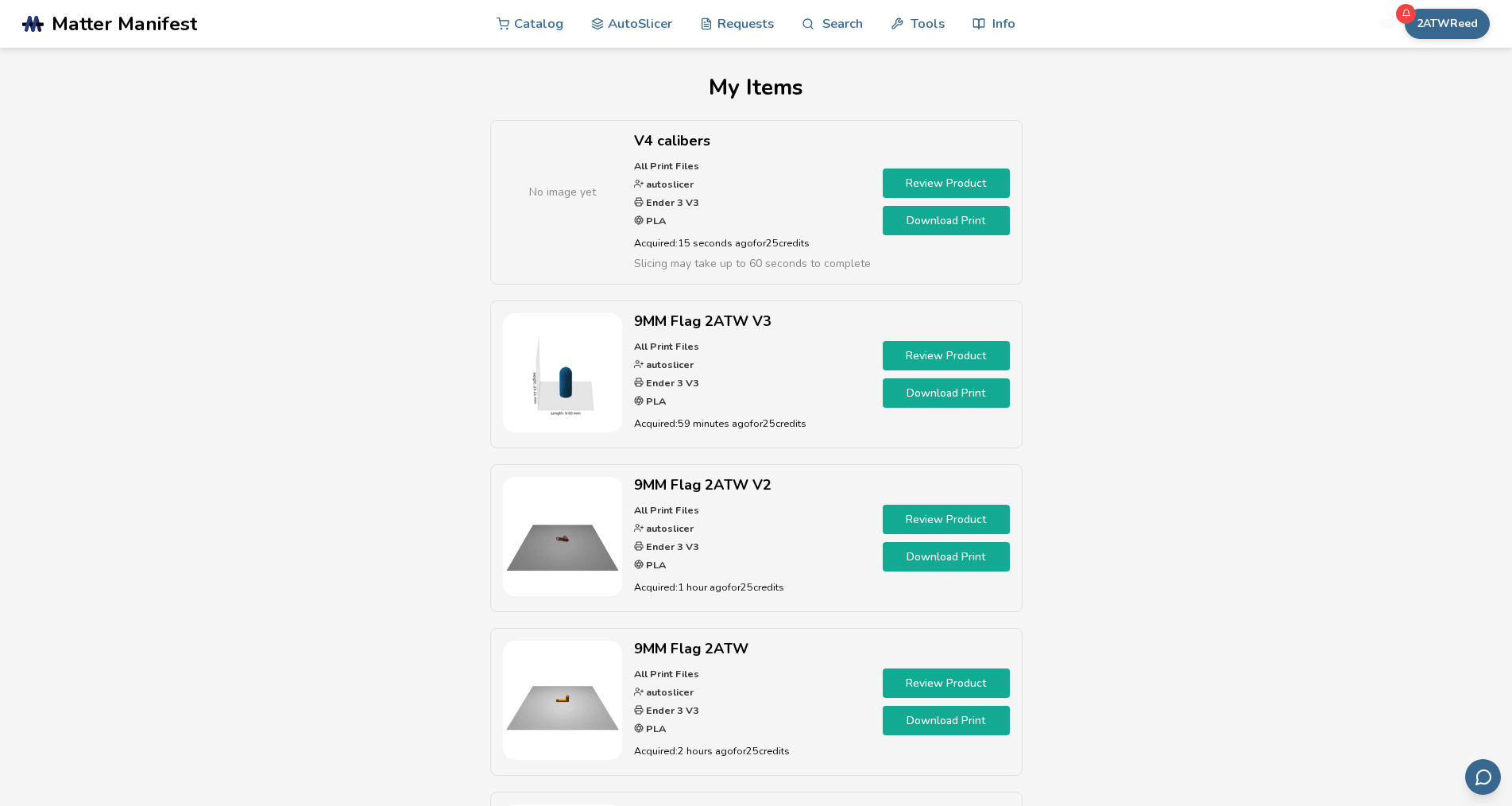
click at [940, 224] on link "Download Print" at bounding box center [946, 220] width 127 height 29
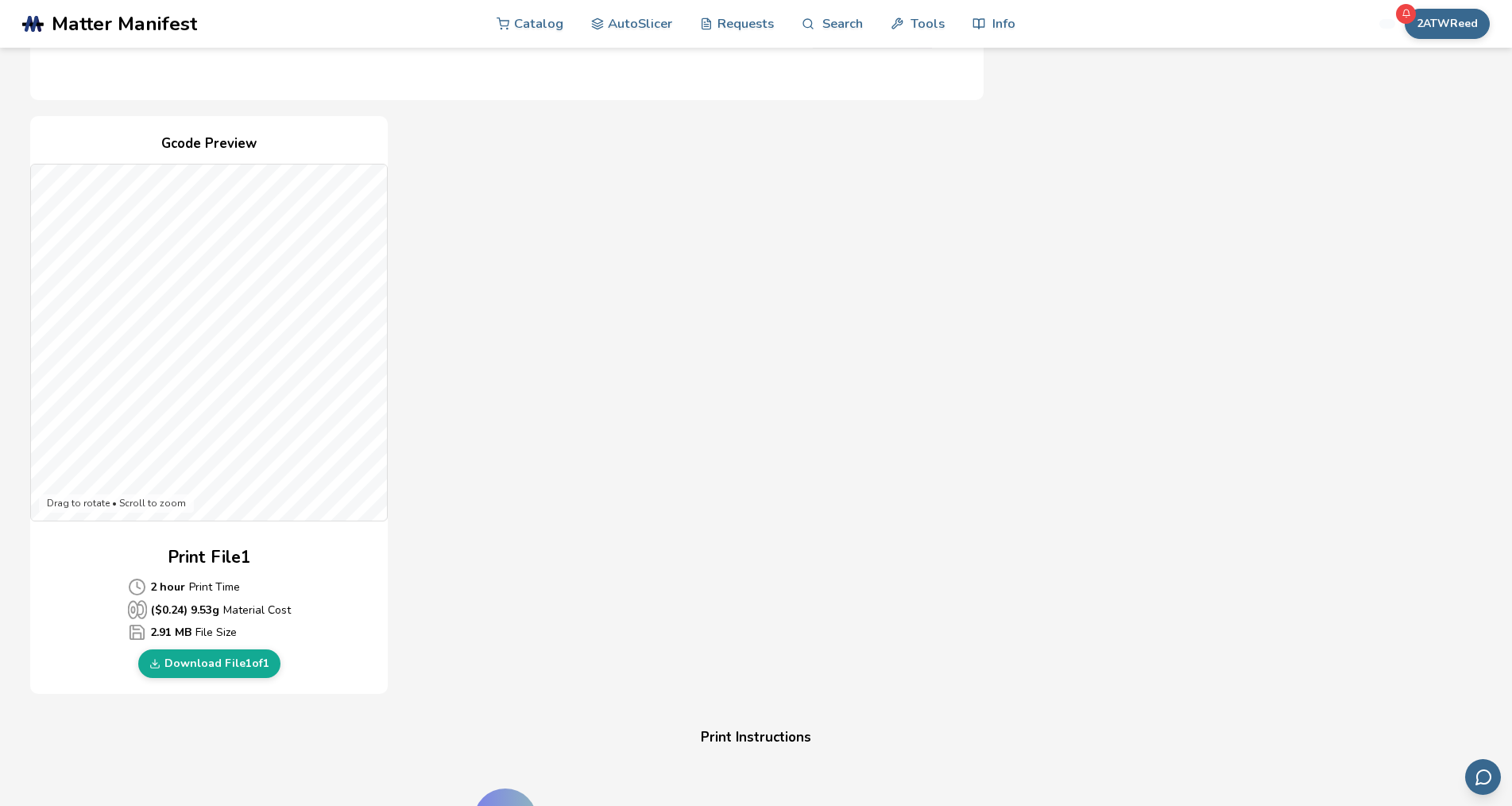
scroll to position [317, 0]
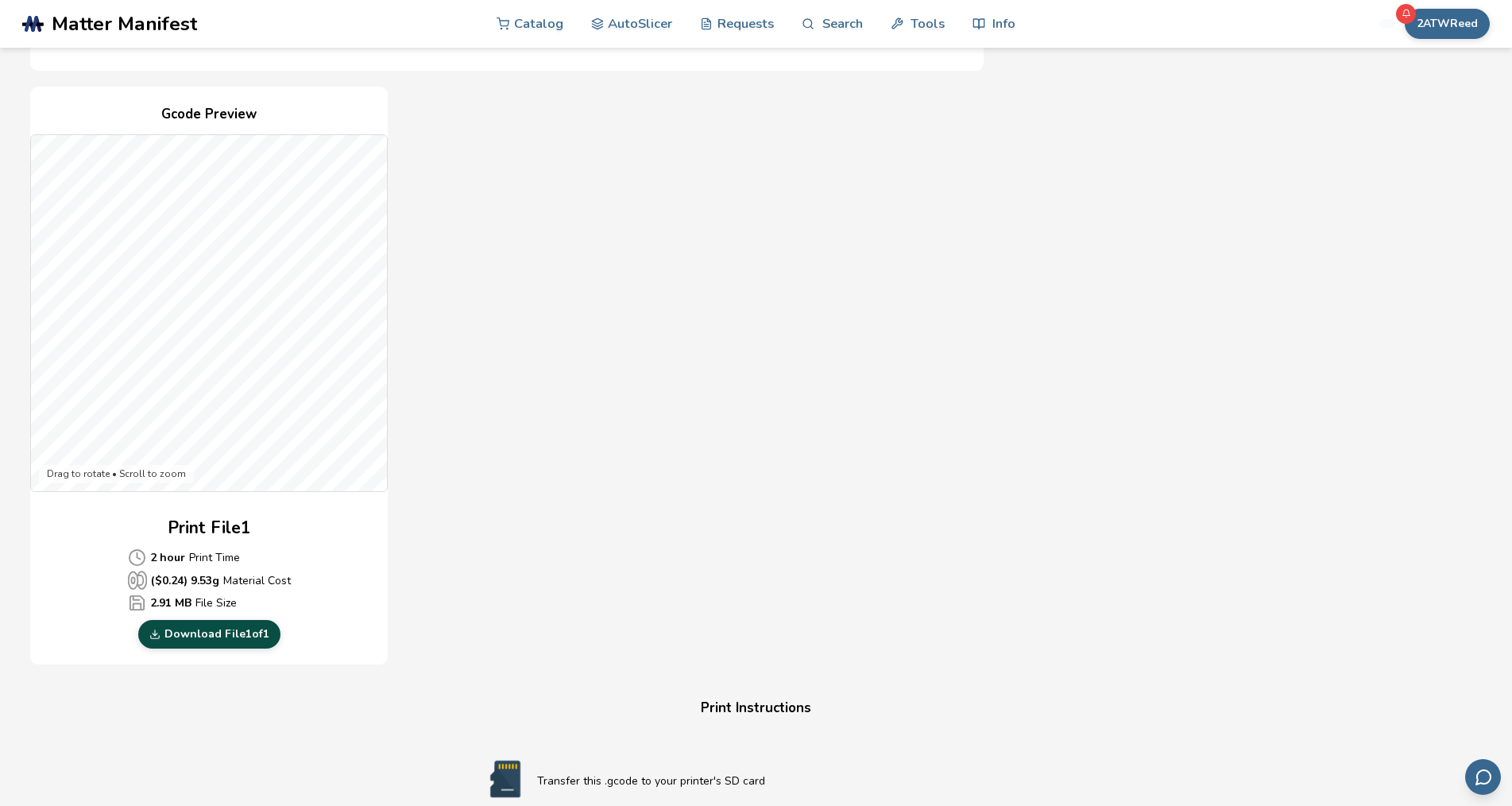
click at [210, 638] on link "Download File 1 of 1" at bounding box center [209, 634] width 142 height 28
